Goal: Entertainment & Leisure: Consume media (video, audio)

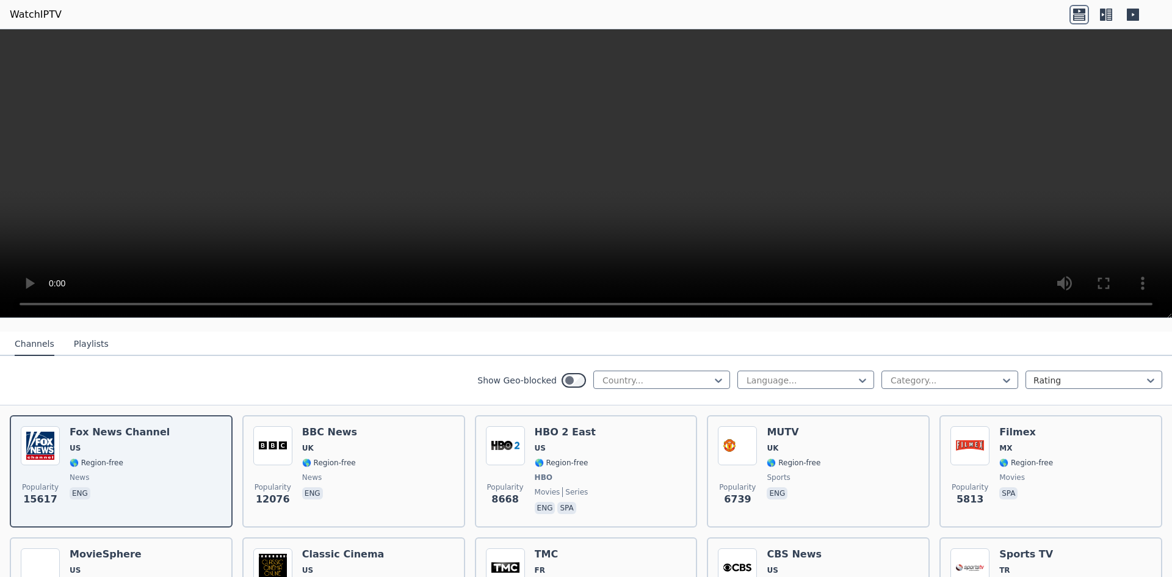
scroll to position [61, 0]
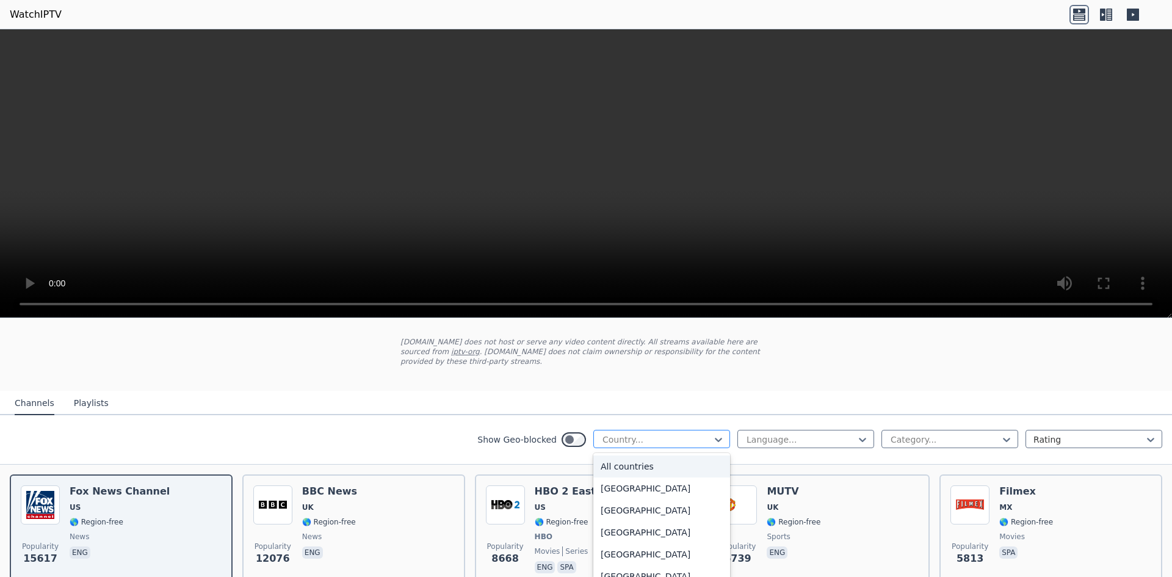
click at [669, 433] on div at bounding box center [656, 439] width 111 height 12
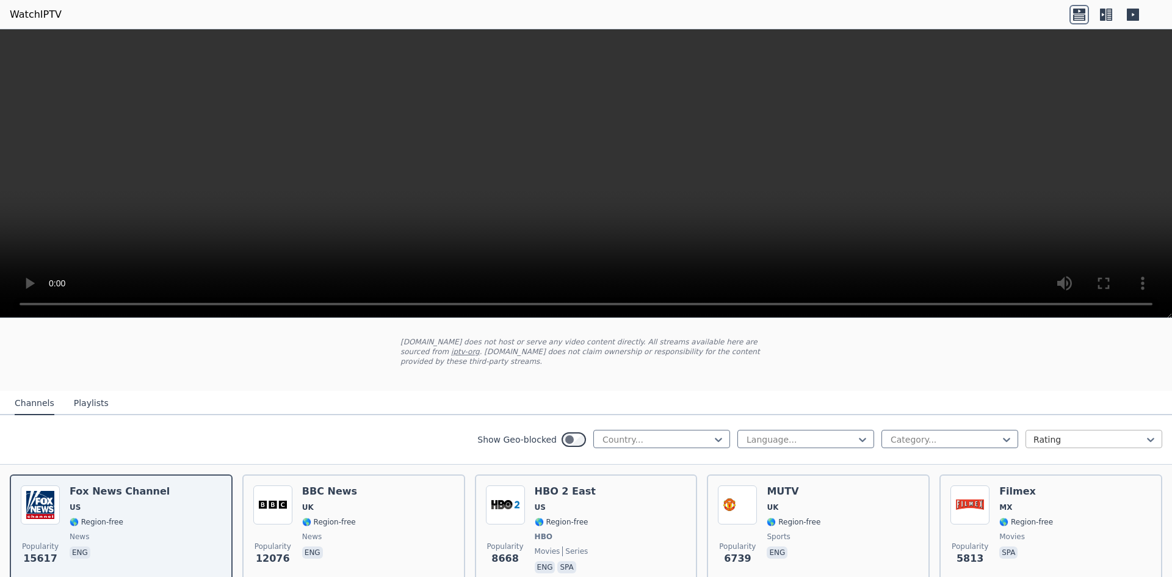
click at [1093, 433] on div at bounding box center [1088, 439] width 111 height 12
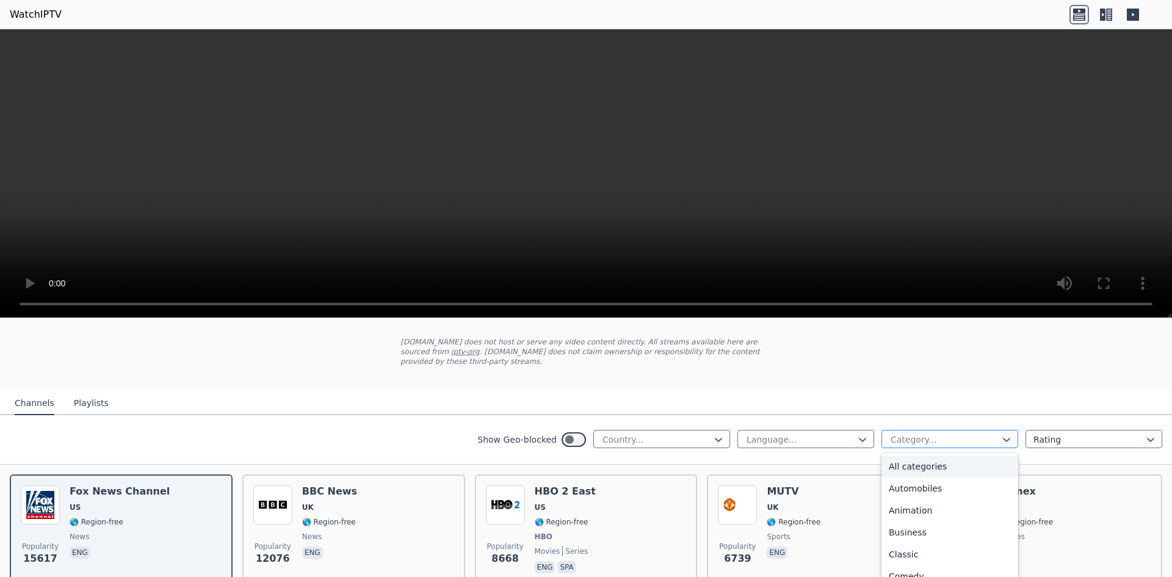
click at [948, 433] on div at bounding box center [944, 439] width 111 height 12
click at [928, 559] on div "Sports" at bounding box center [949, 566] width 137 height 22
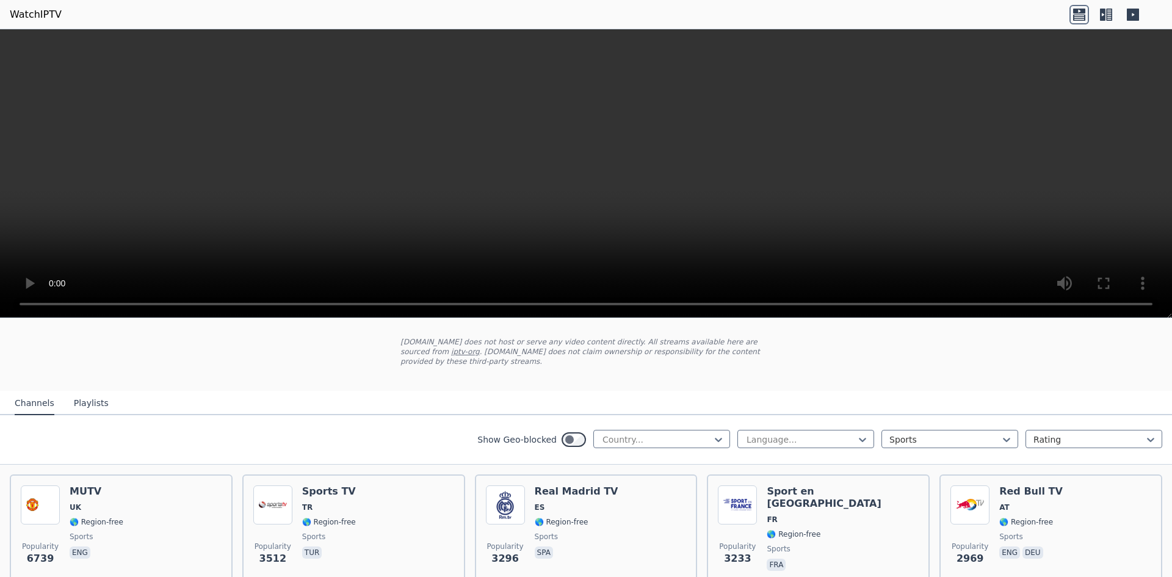
click at [389, 434] on div "Show Geo-blocked Country... Language... Sports Rating" at bounding box center [586, 439] width 1172 height 49
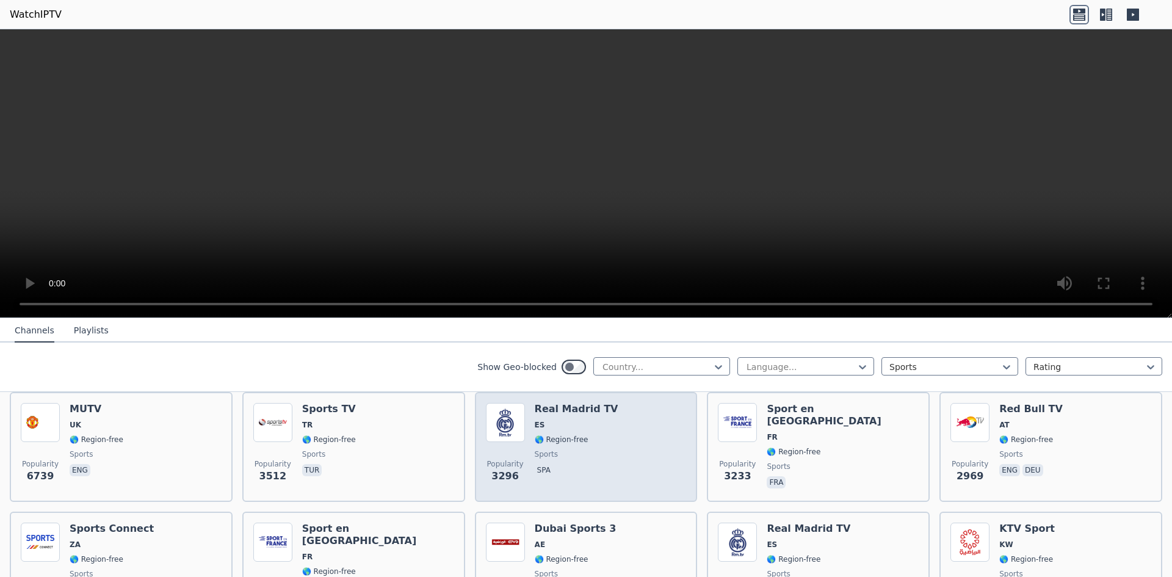
scroll to position [122, 0]
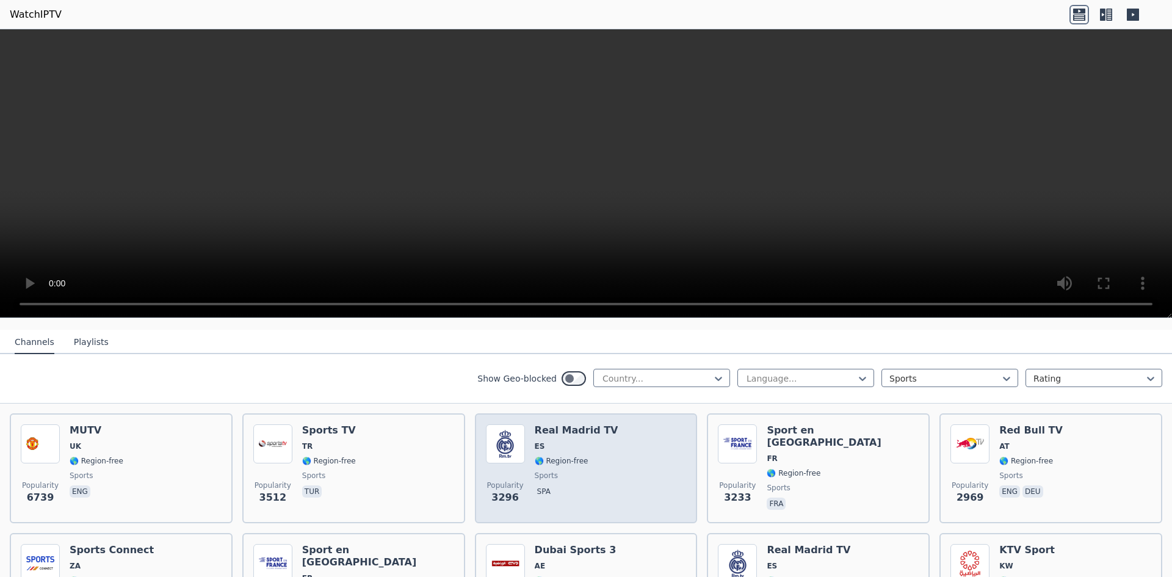
click at [603, 448] on div "Popularity 3296 Real Madrid TV ES 🌎 Region-free sports spa" at bounding box center [586, 468] width 201 height 88
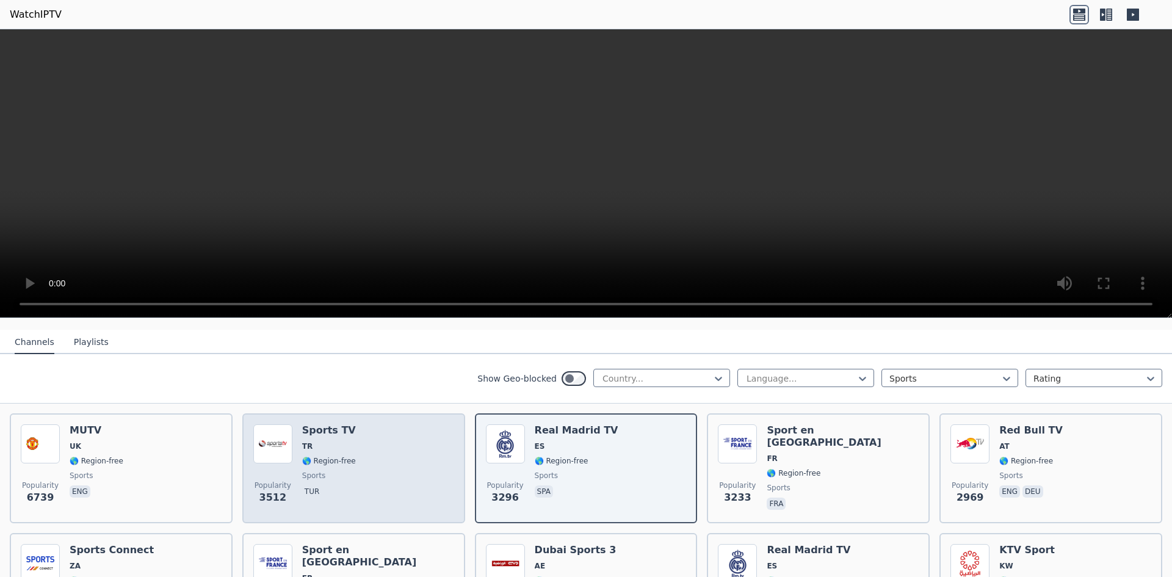
click at [393, 448] on div "Popularity 3512 Sports TV TR 🌎 Region-free sports tur" at bounding box center [353, 468] width 201 height 88
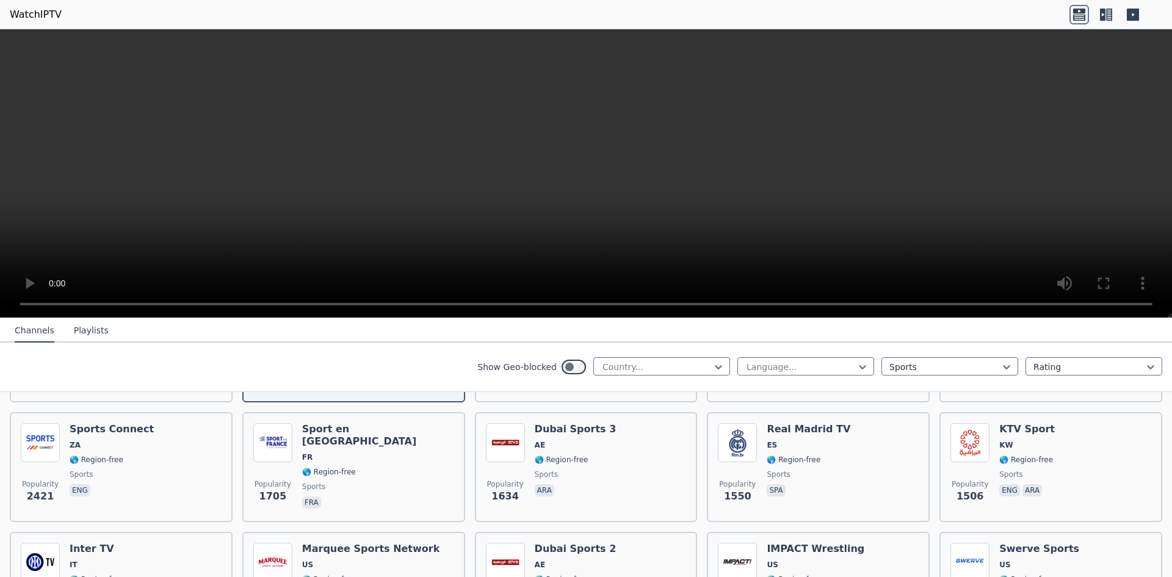
scroll to position [244, 0]
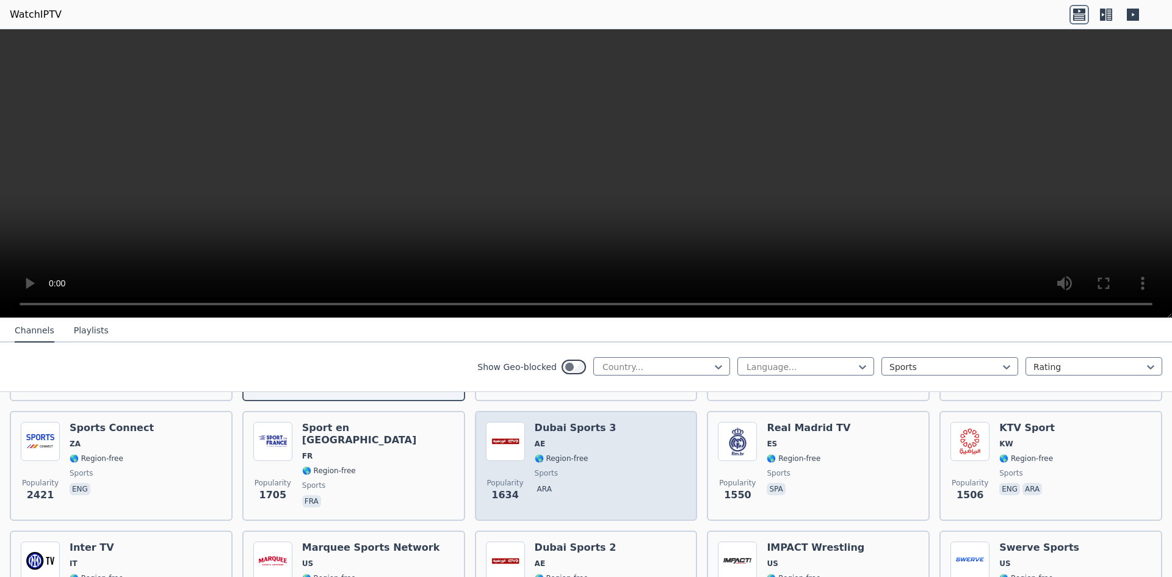
click at [610, 467] on div "Popularity 1634 Dubai Sports 3 AE 🌎 Region-free sports ara" at bounding box center [586, 466] width 201 height 88
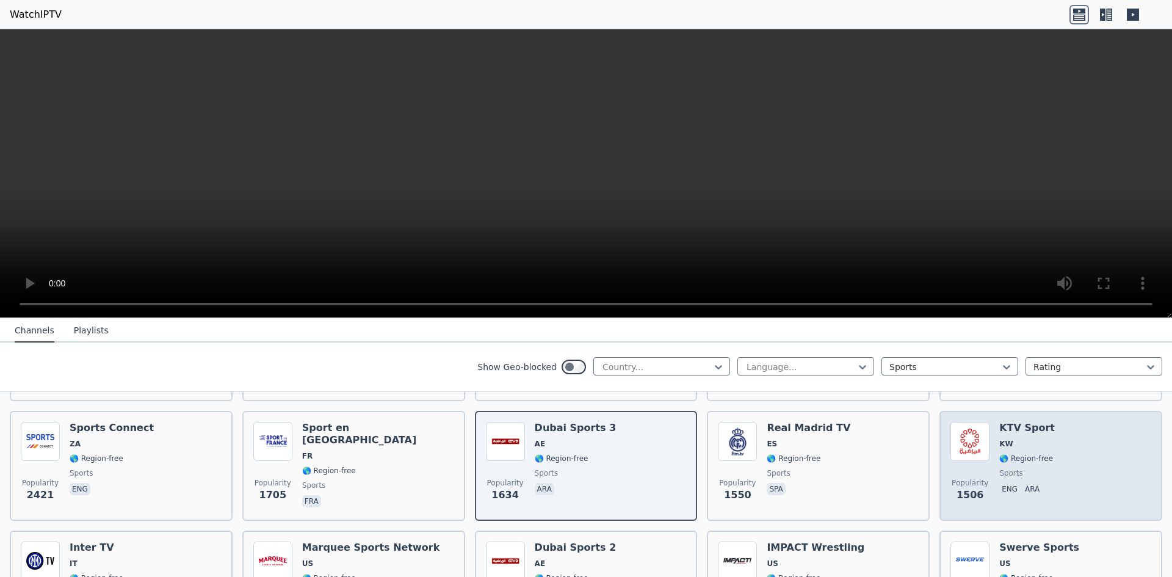
click at [1064, 461] on div "Popularity 1506 KTV Sport KW 🌎 Region-free sports eng ara" at bounding box center [1050, 466] width 201 height 88
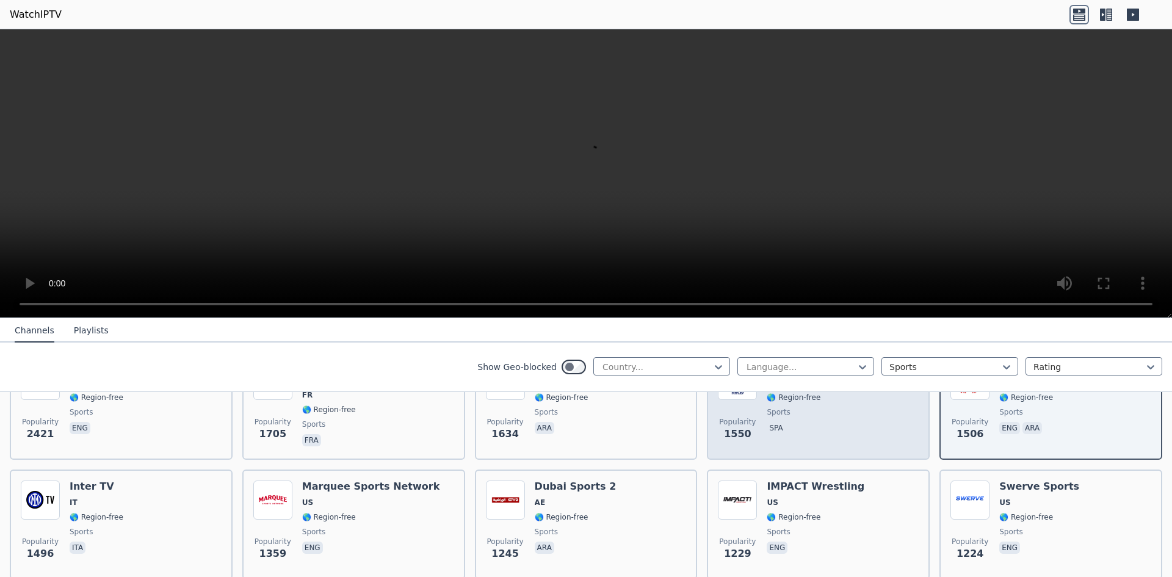
scroll to position [366, 0]
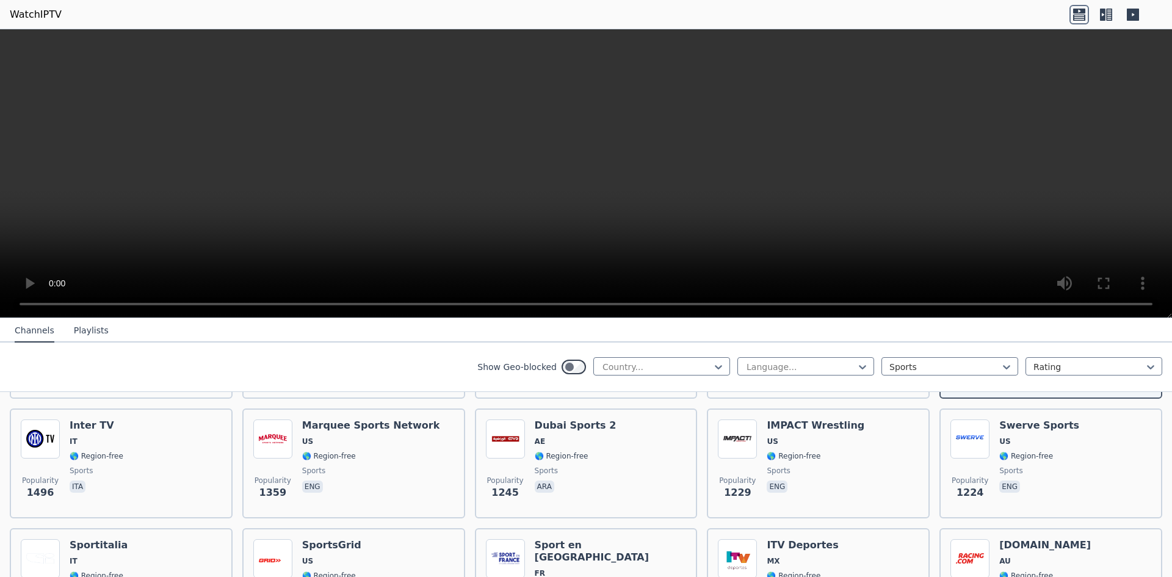
click at [671, 262] on video at bounding box center [586, 173] width 1172 height 289
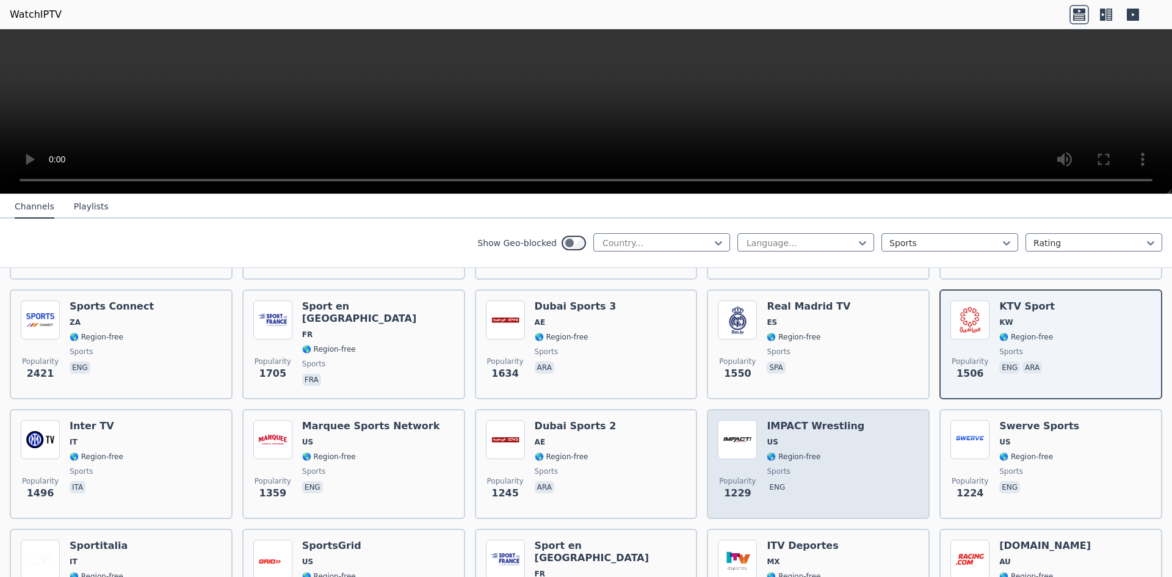
scroll to position [183, 0]
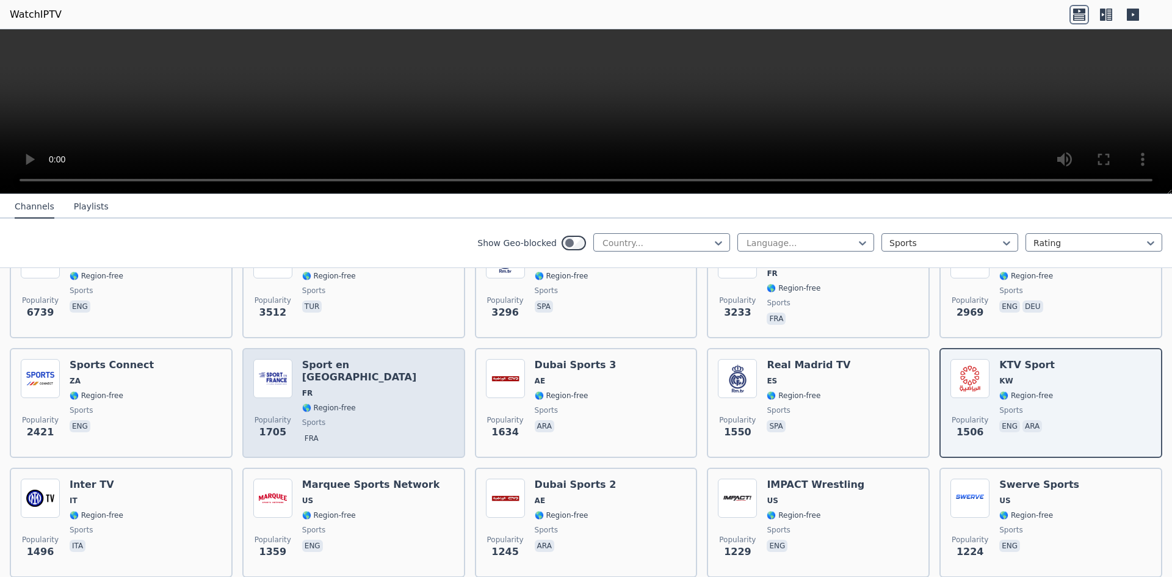
click at [391, 383] on div "Popularity 1705 Sport en [GEOGRAPHIC_DATA] FR 🌎 Region-free sports fra" at bounding box center [353, 403] width 201 height 88
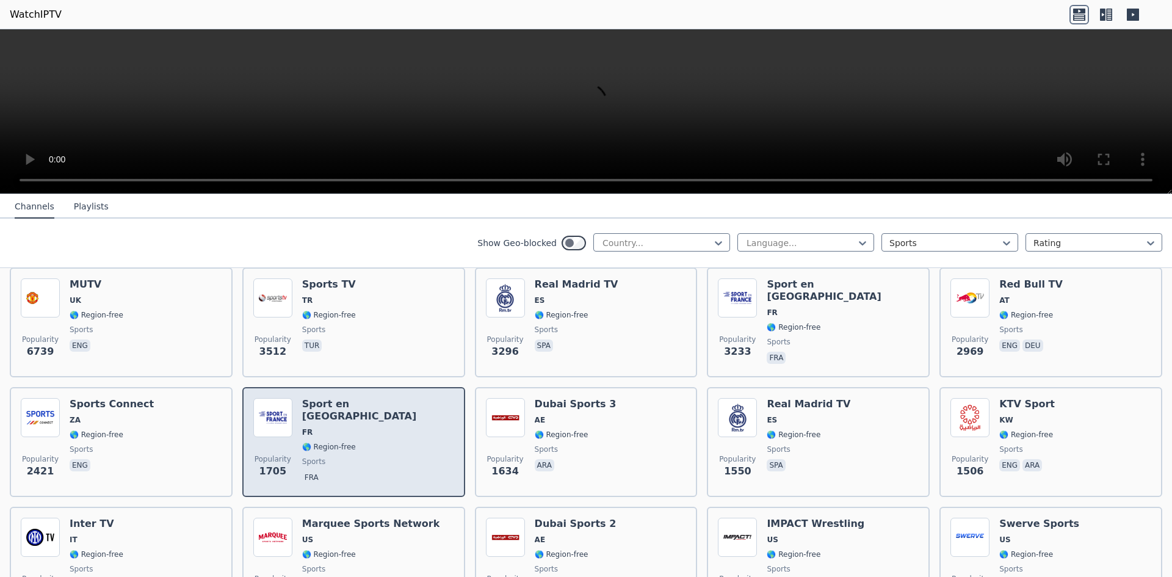
scroll to position [122, 0]
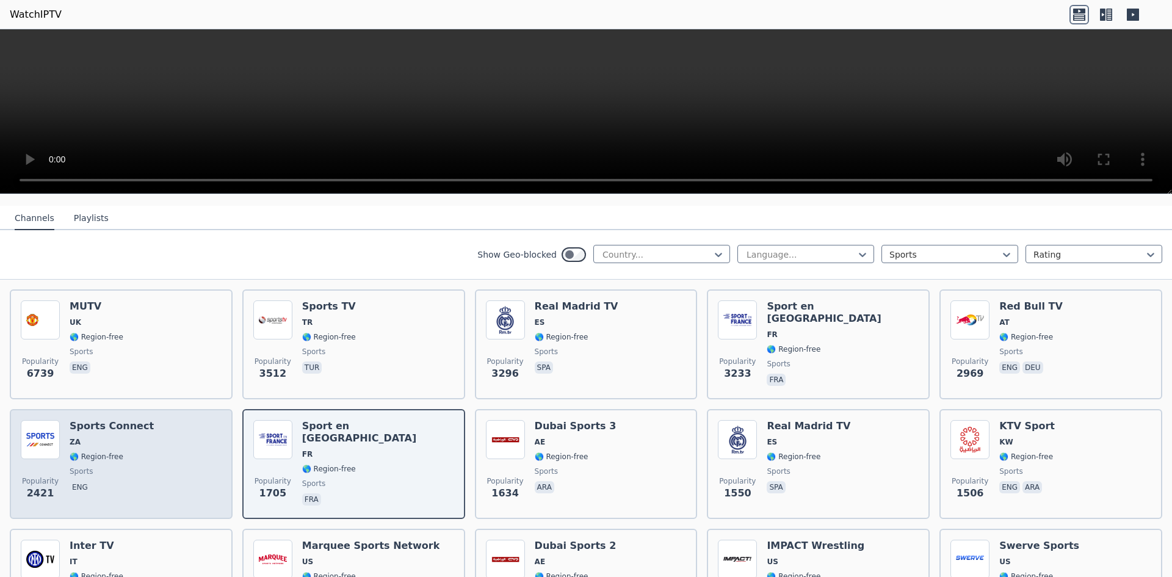
click at [160, 471] on div "Popularity 2421 Sports Connect ZA 🌎 Region-free sports eng" at bounding box center [121, 464] width 201 height 88
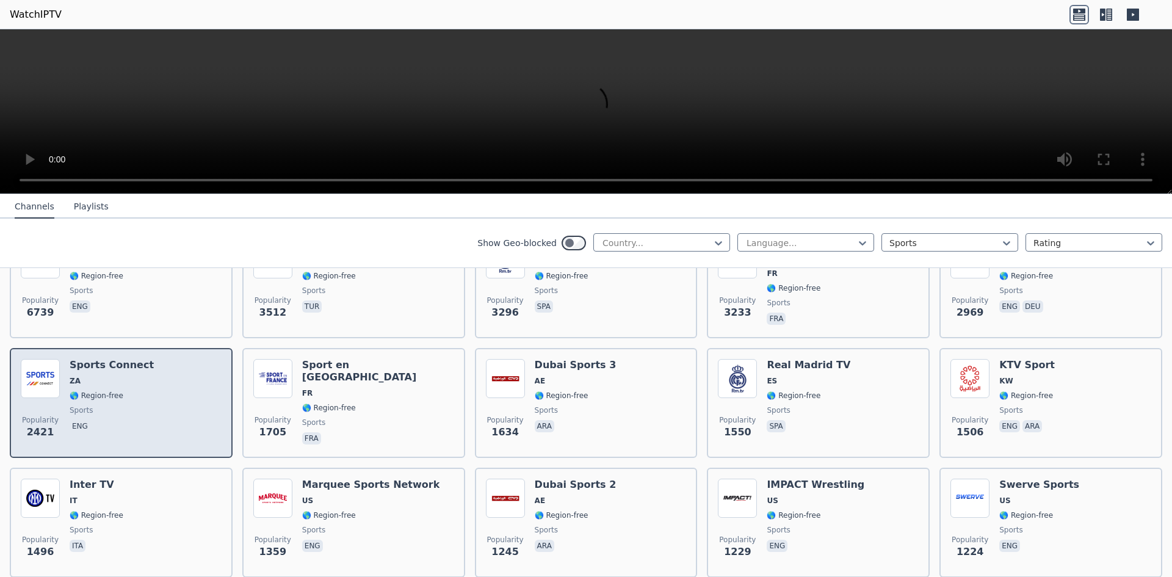
scroll to position [244, 0]
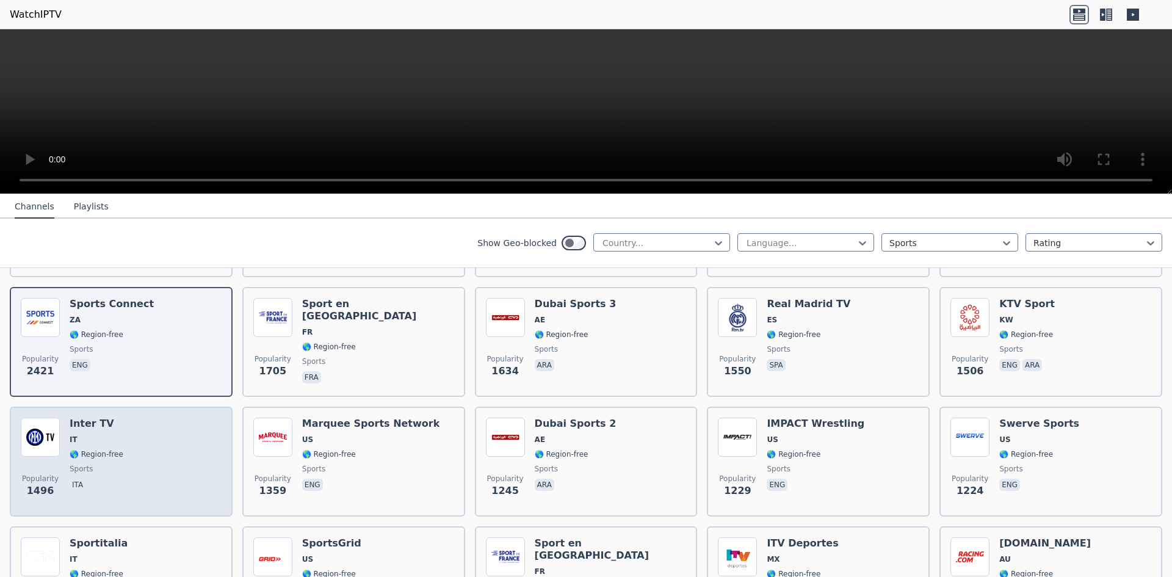
click at [189, 452] on div "Popularity 1496 Inter TV IT 🌎 Region-free sports ita" at bounding box center [121, 461] width 201 height 88
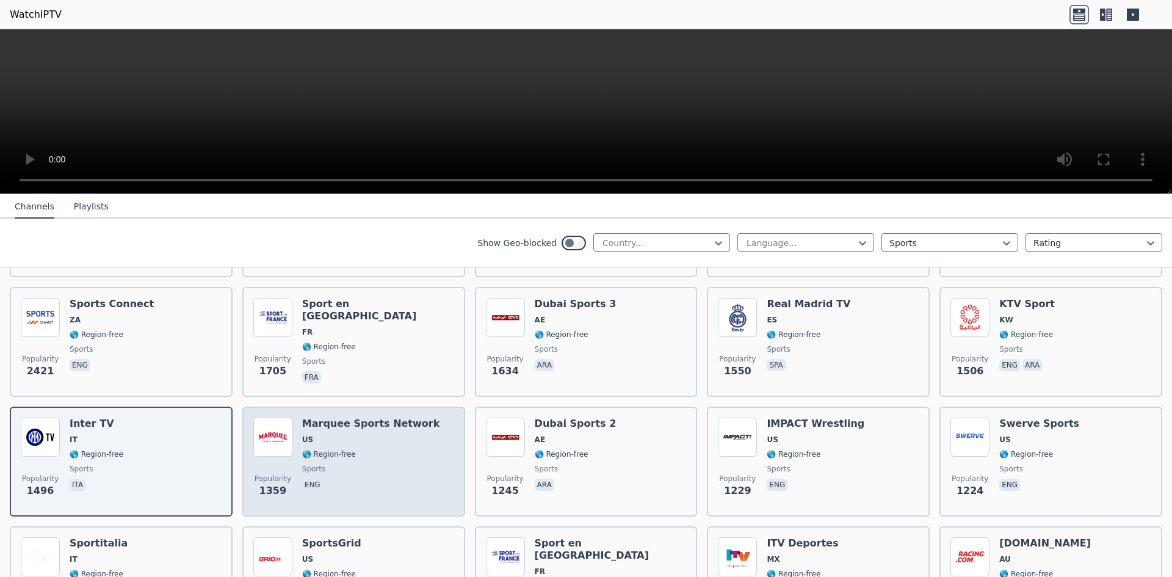
click at [392, 478] on span "eng" at bounding box center [371, 485] width 138 height 15
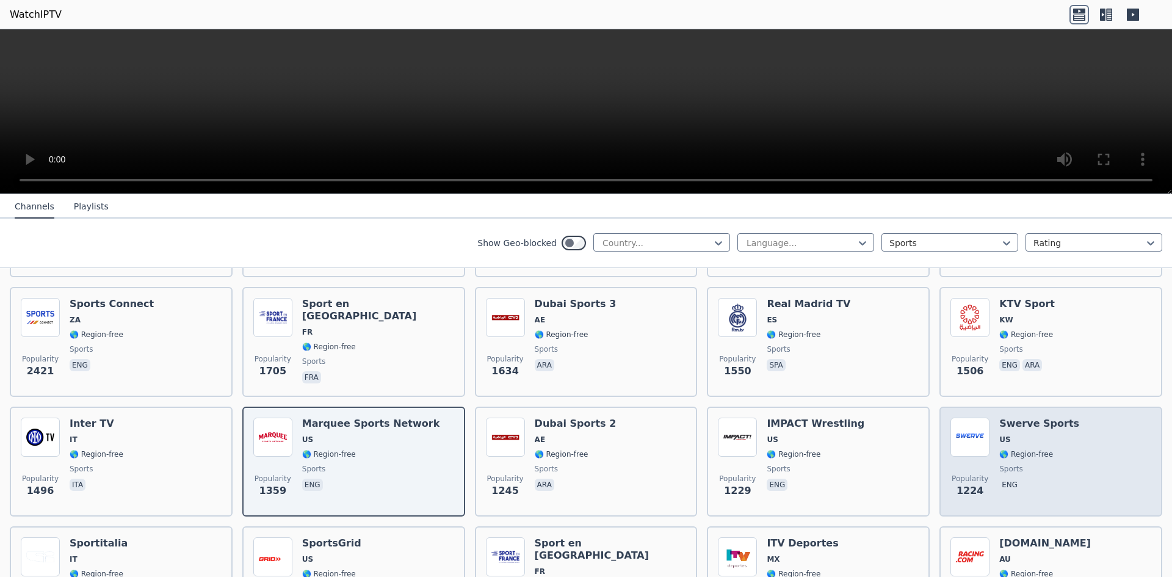
click at [1073, 452] on div "Popularity 1224 Swerve Sports US 🌎 Region-free sports eng" at bounding box center [1050, 461] width 201 height 88
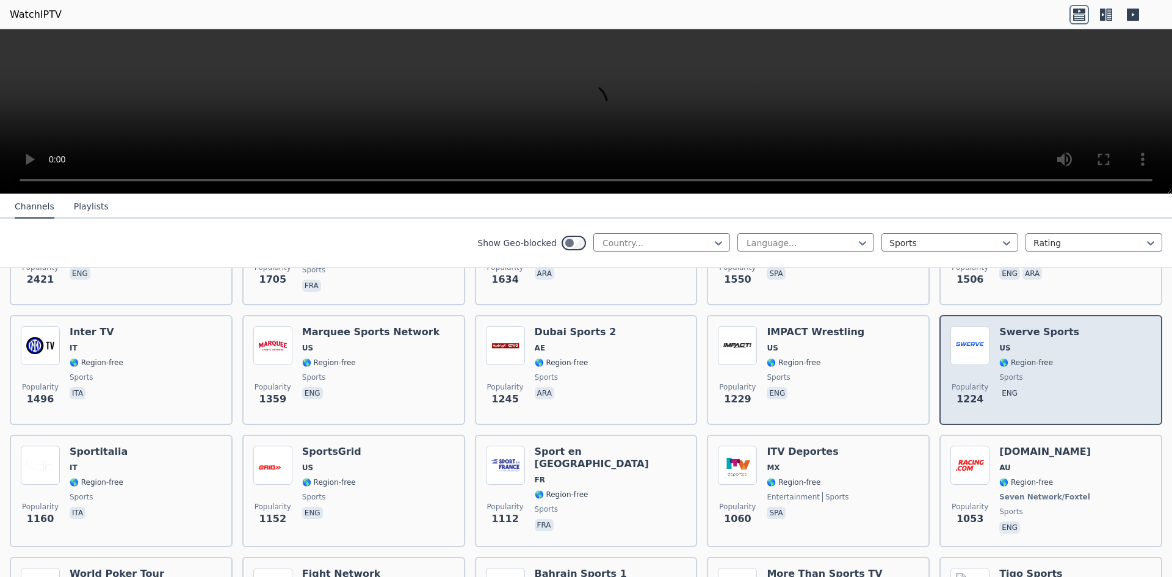
scroll to position [366, 0]
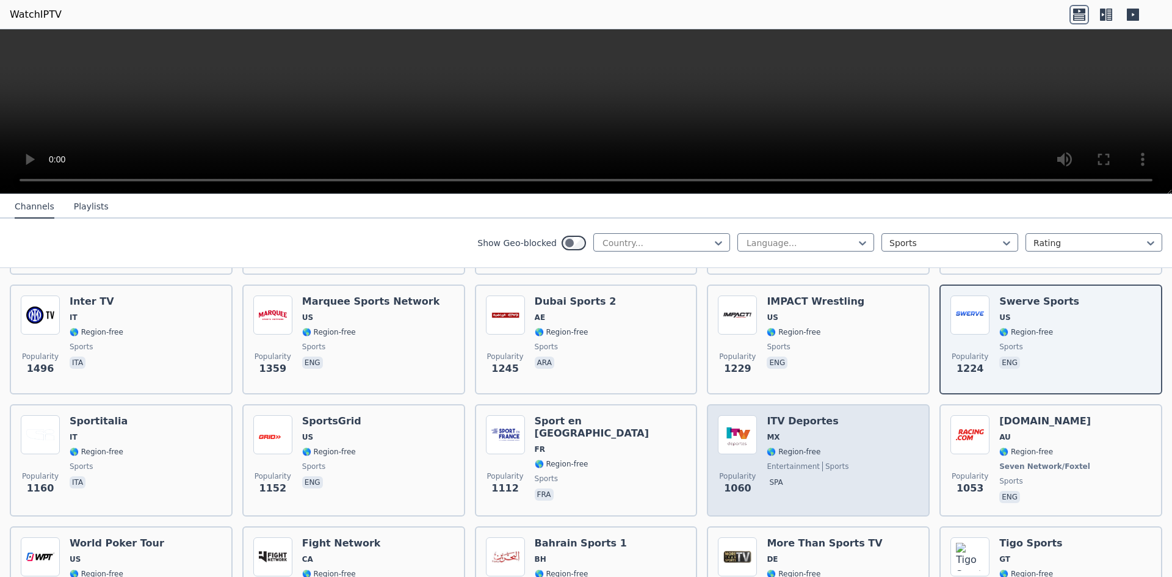
click at [888, 449] on div "Popularity 1060 ITV Deportes MX 🌎 Region-free entertainment sports spa" at bounding box center [818, 460] width 201 height 90
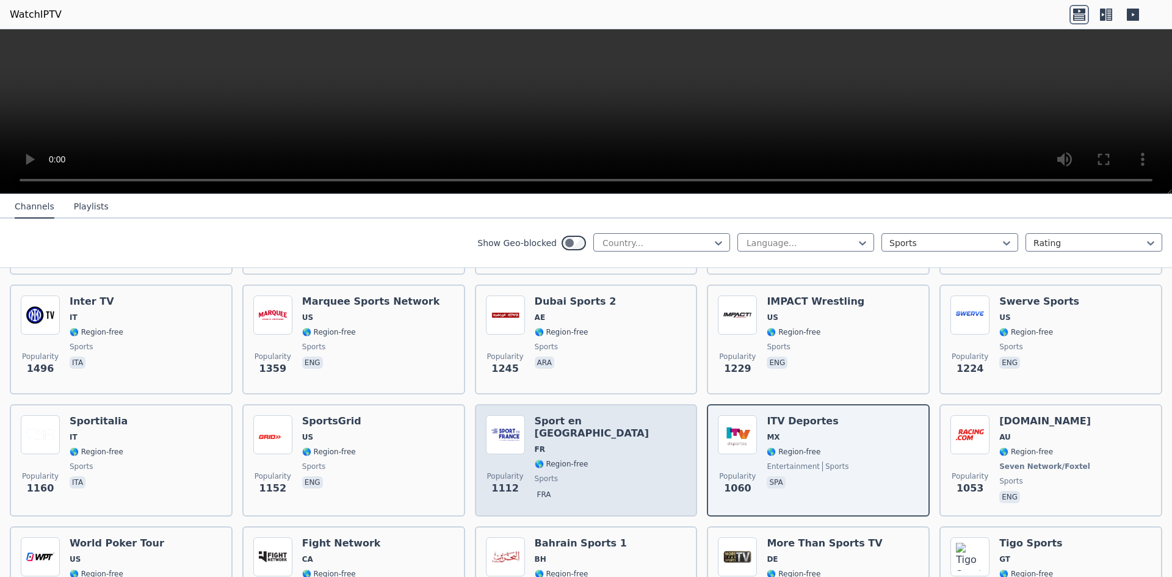
click at [663, 453] on div "Popularity 1112 Sport en [GEOGRAPHIC_DATA] FR 🌎 Region-free sports fra" at bounding box center [586, 460] width 201 height 90
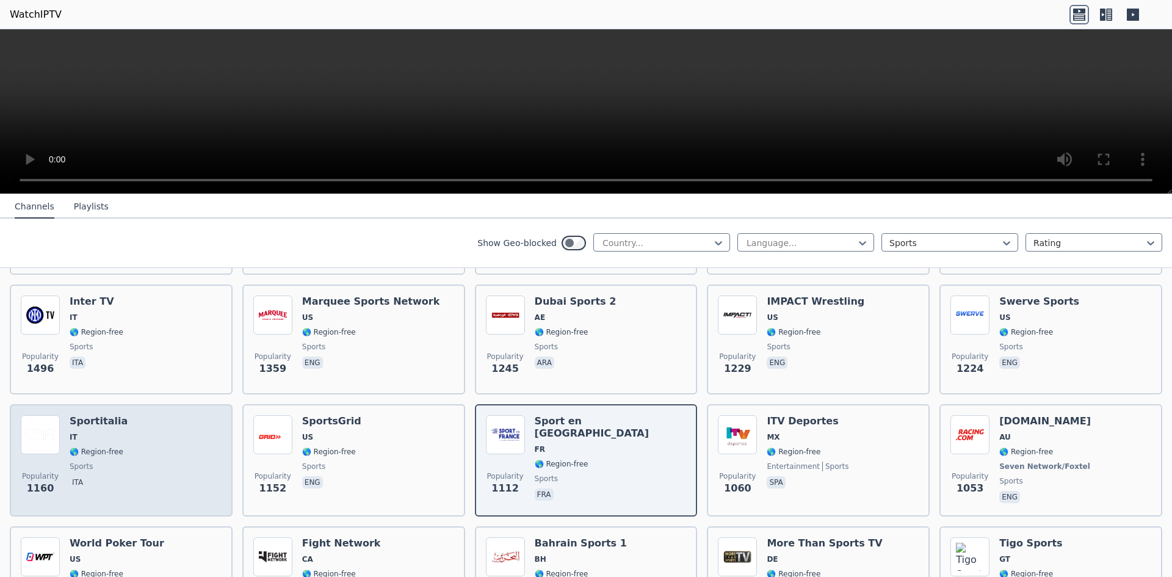
click at [179, 463] on div "Popularity 1160 Sportitalia IT 🌎 Region-free sports ita" at bounding box center [121, 460] width 201 height 90
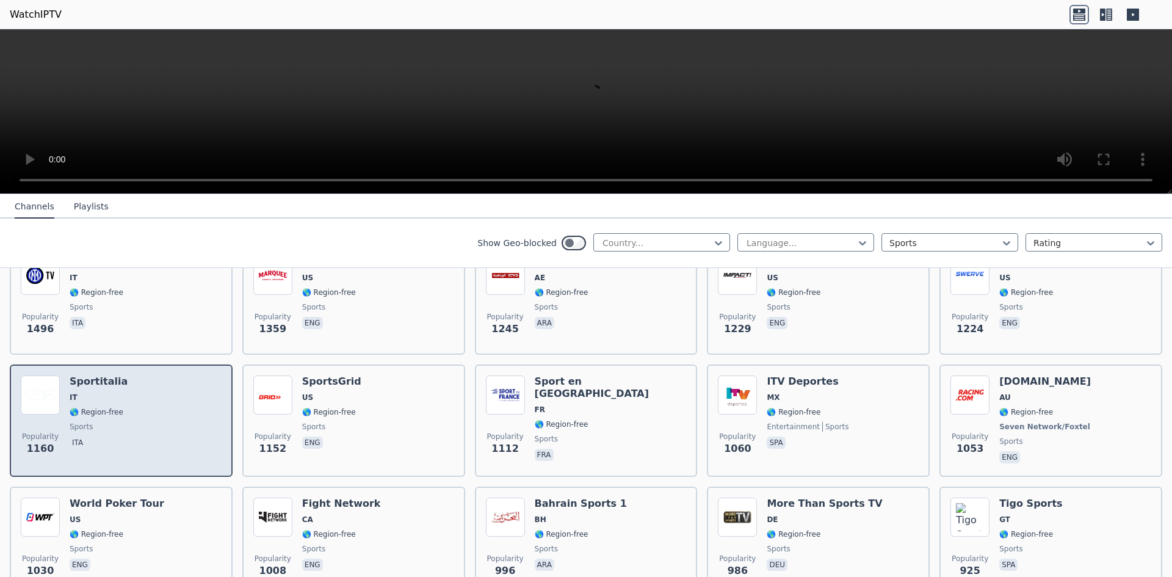
scroll to position [488, 0]
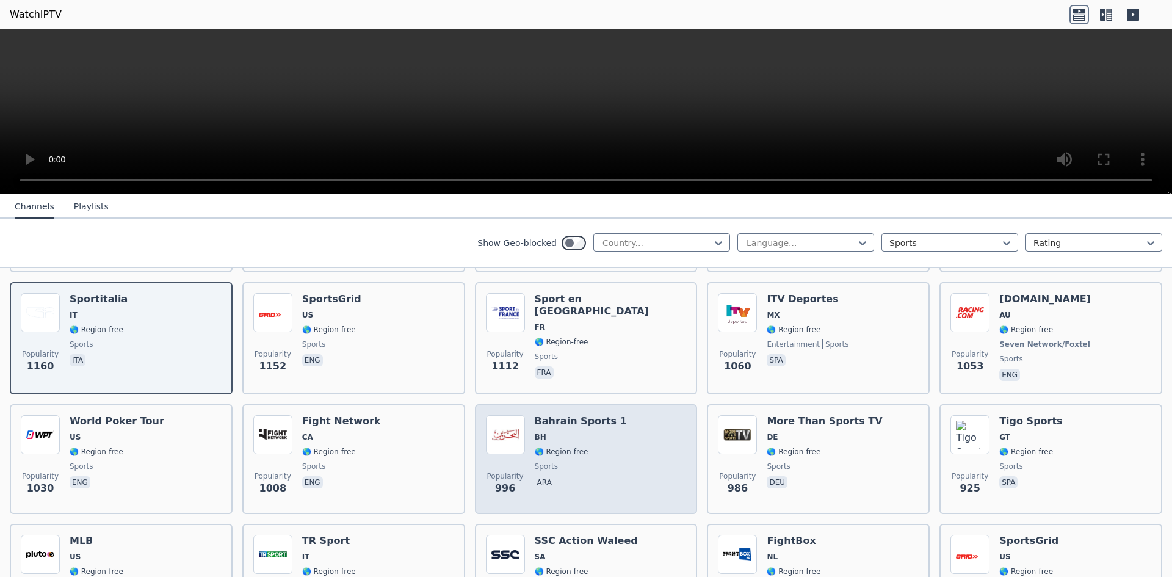
click at [644, 447] on div "Popularity 996 Bahrain Sports 1 BH 🌎 Region-free sports ara" at bounding box center [586, 459] width 201 height 88
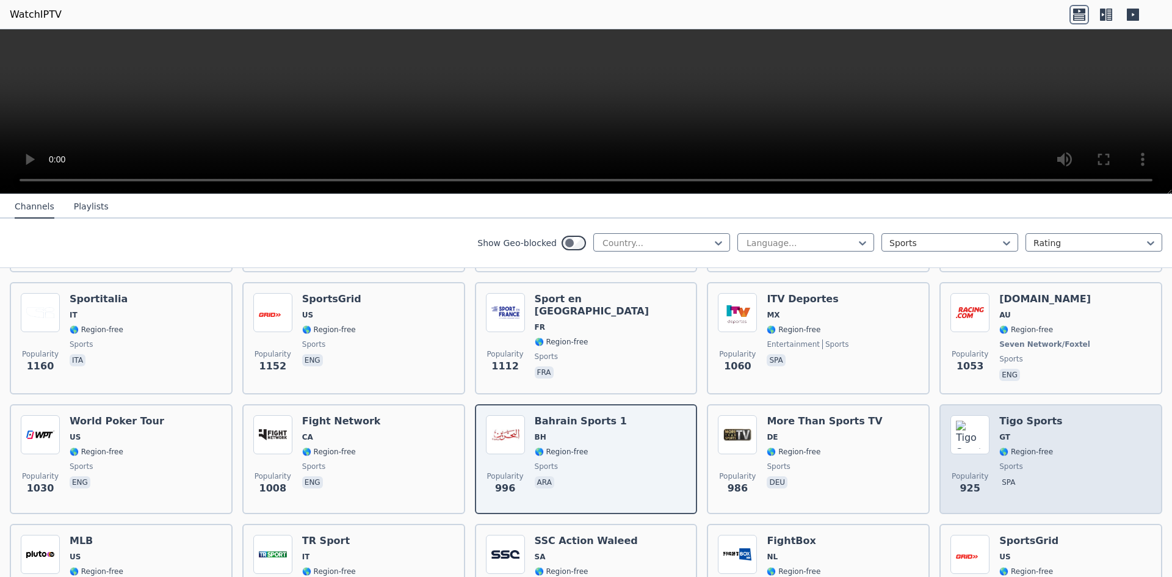
click at [1078, 450] on div "Popularity 925 Tigo Sports GT 🌎 Region-free sports spa" at bounding box center [1050, 459] width 201 height 88
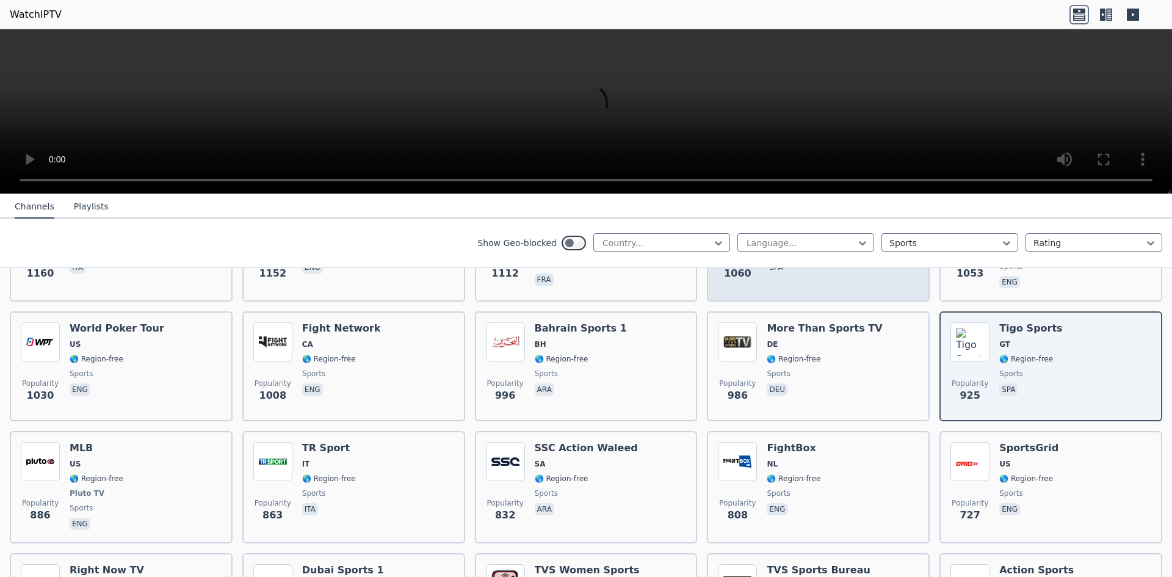
scroll to position [610, 0]
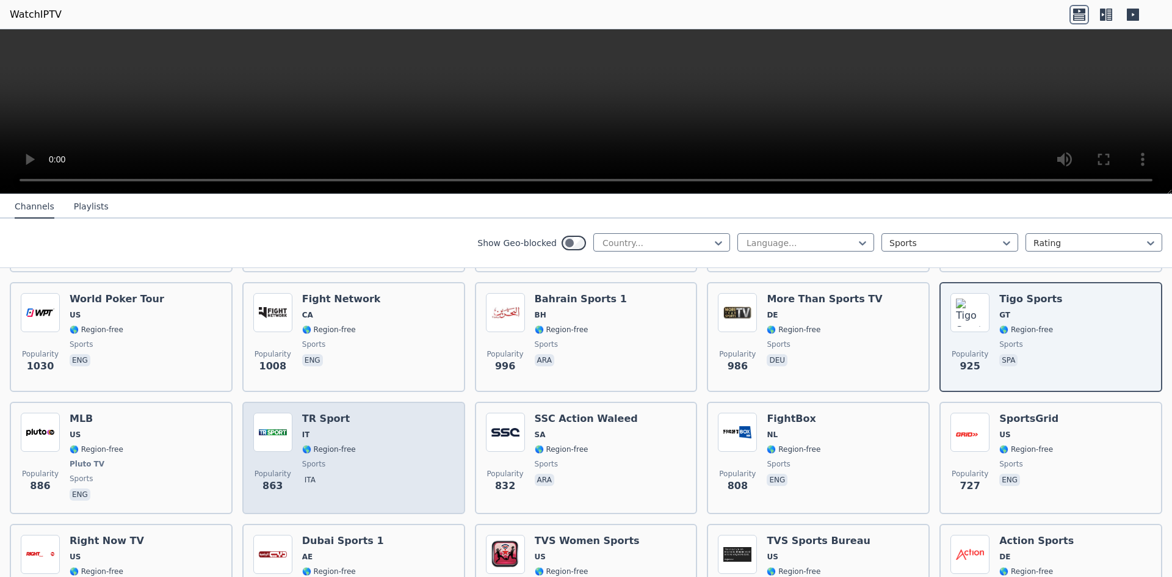
click at [411, 439] on div "Popularity 863 TR Sport IT 🌎 Region-free sports ita" at bounding box center [353, 458] width 201 height 90
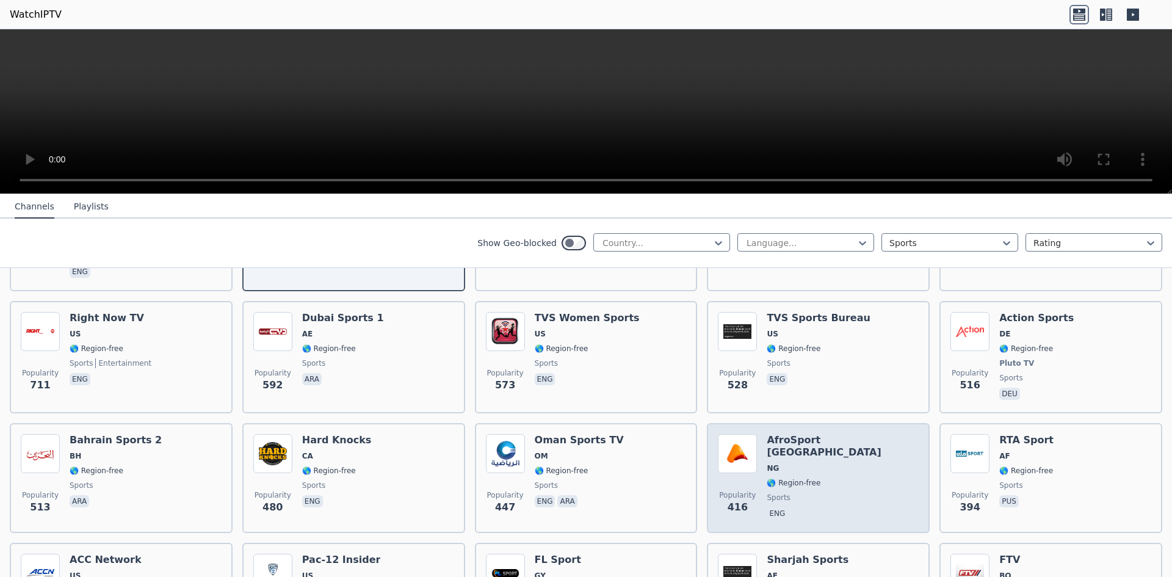
scroll to position [854, 0]
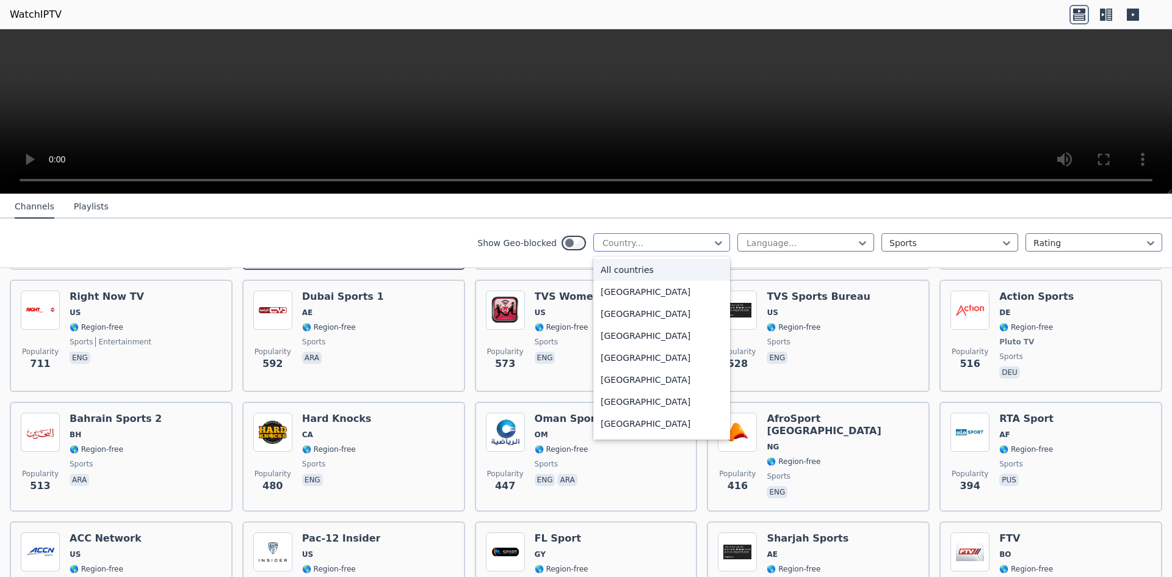
click at [681, 245] on div at bounding box center [656, 243] width 111 height 12
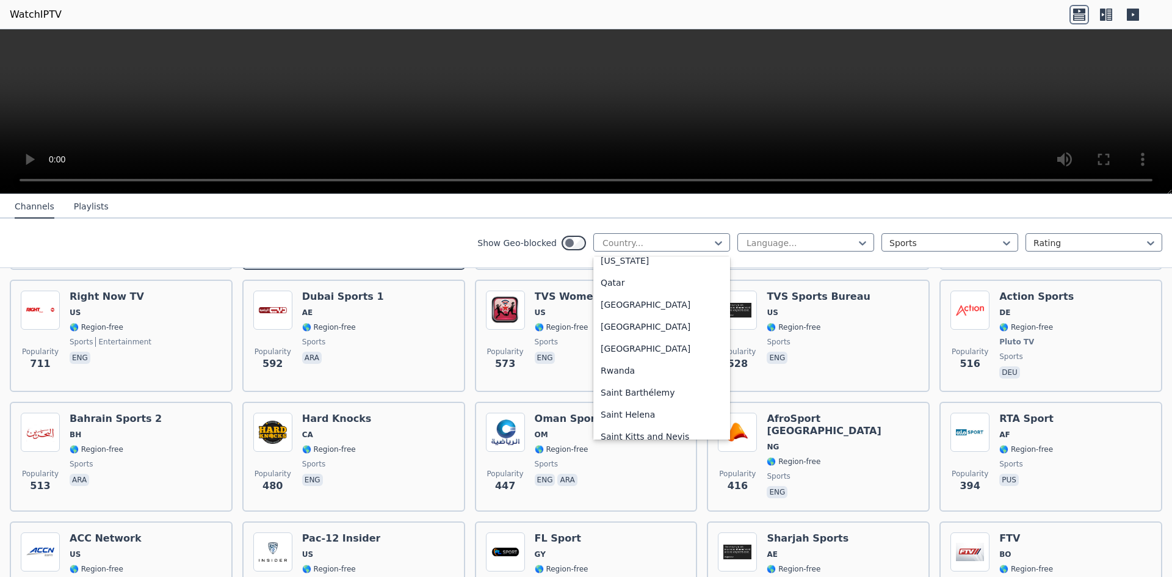
scroll to position [3295, 0]
click at [620, 301] on div "Qatar" at bounding box center [661, 304] width 137 height 22
